Goal: Information Seeking & Learning: Learn about a topic

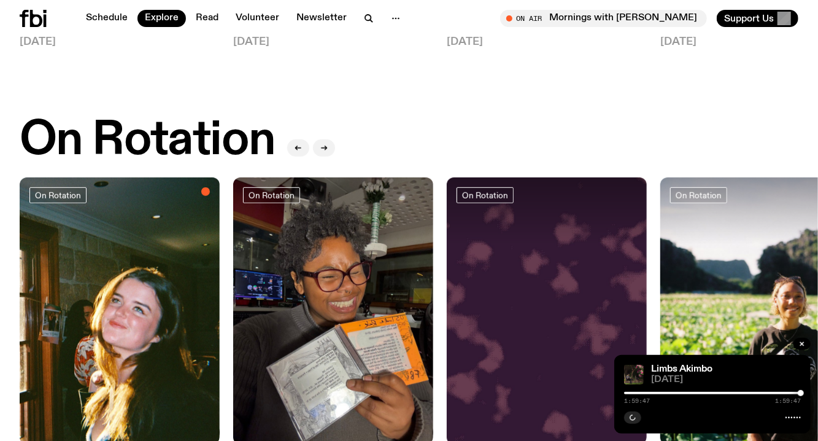
scroll to position [381, 0]
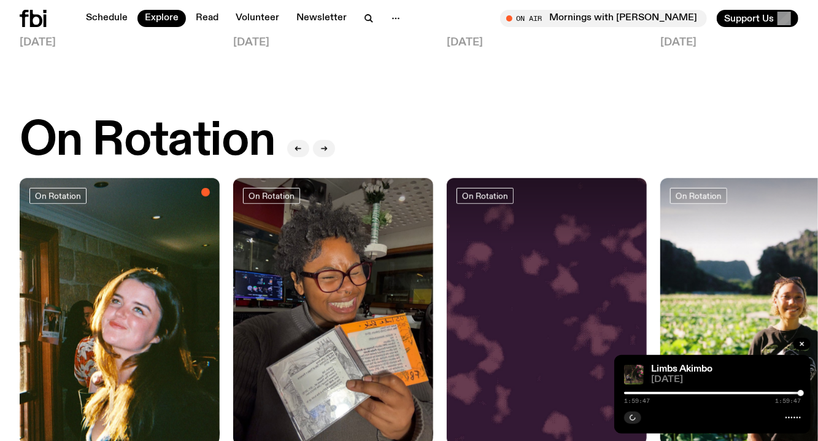
click at [711, 392] on div at bounding box center [712, 393] width 177 height 2
click at [633, 414] on icon "button" at bounding box center [632, 417] width 7 height 7
click at [91, 15] on link "Schedule" at bounding box center [107, 18] width 56 height 17
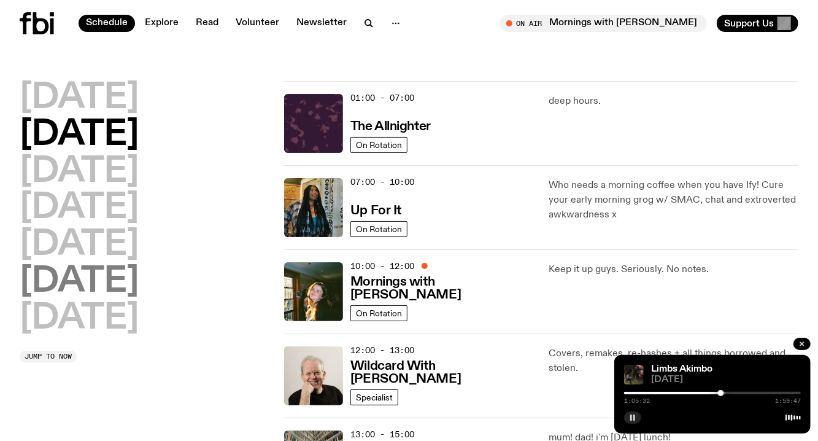
click at [91, 276] on h2 "[DATE]" at bounding box center [79, 282] width 119 height 34
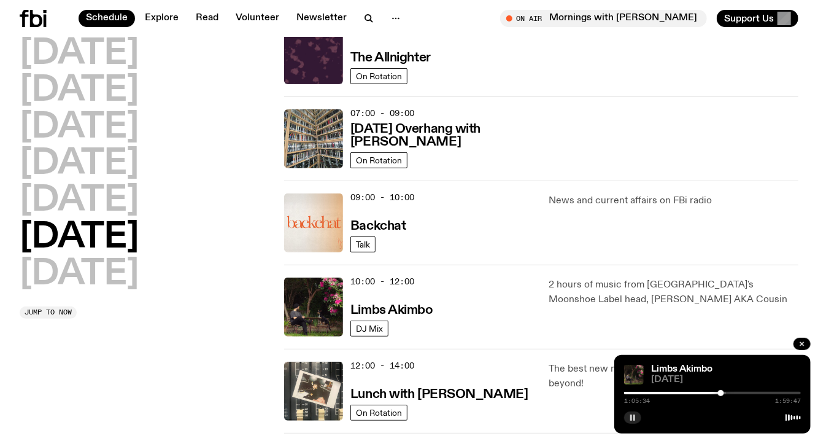
scroll to position [163, 0]
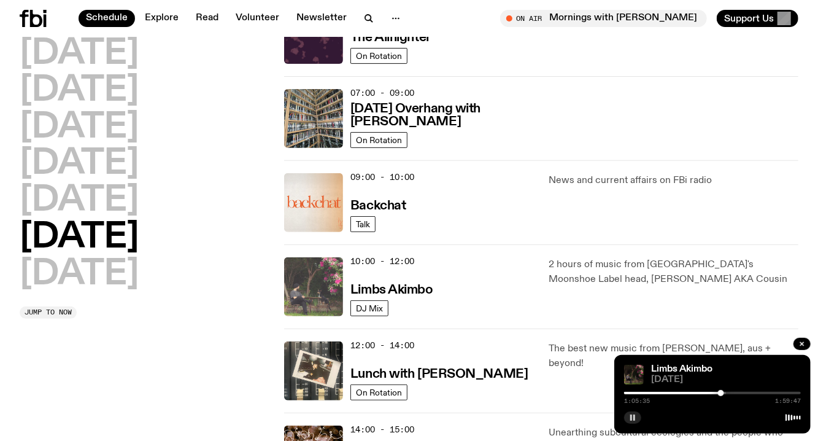
click at [313, 292] on img at bounding box center [313, 286] width 59 height 59
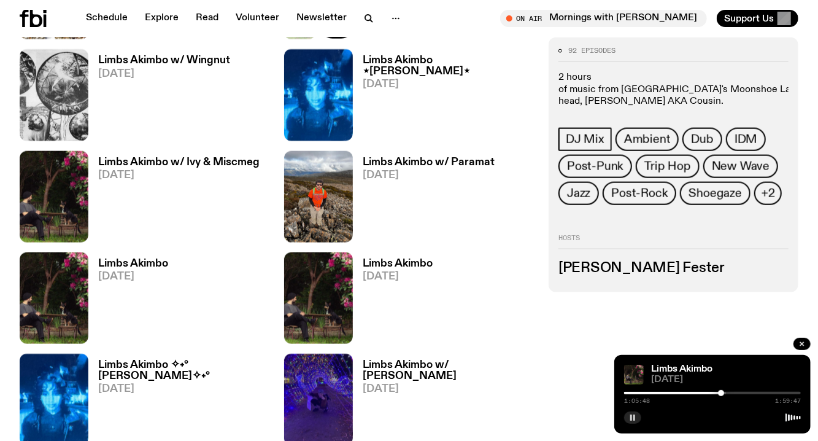
scroll to position [791, 0]
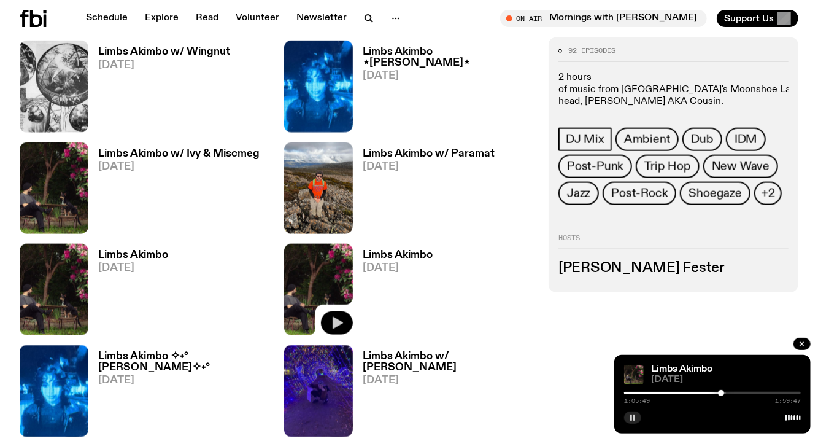
click at [335, 314] on button "button" at bounding box center [337, 322] width 32 height 23
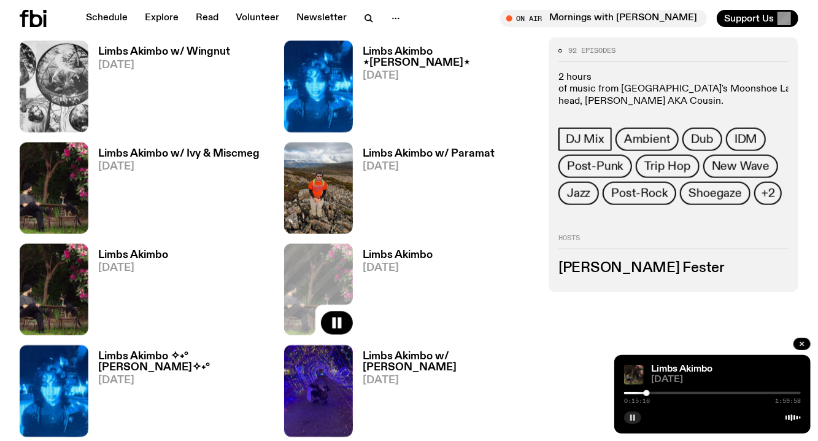
drag, startPoint x: 624, startPoint y: 391, endPoint x: 647, endPoint y: 390, distance: 22.7
click at [647, 390] on div at bounding box center [647, 393] width 6 height 6
